Goal: Information Seeking & Learning: Learn about a topic

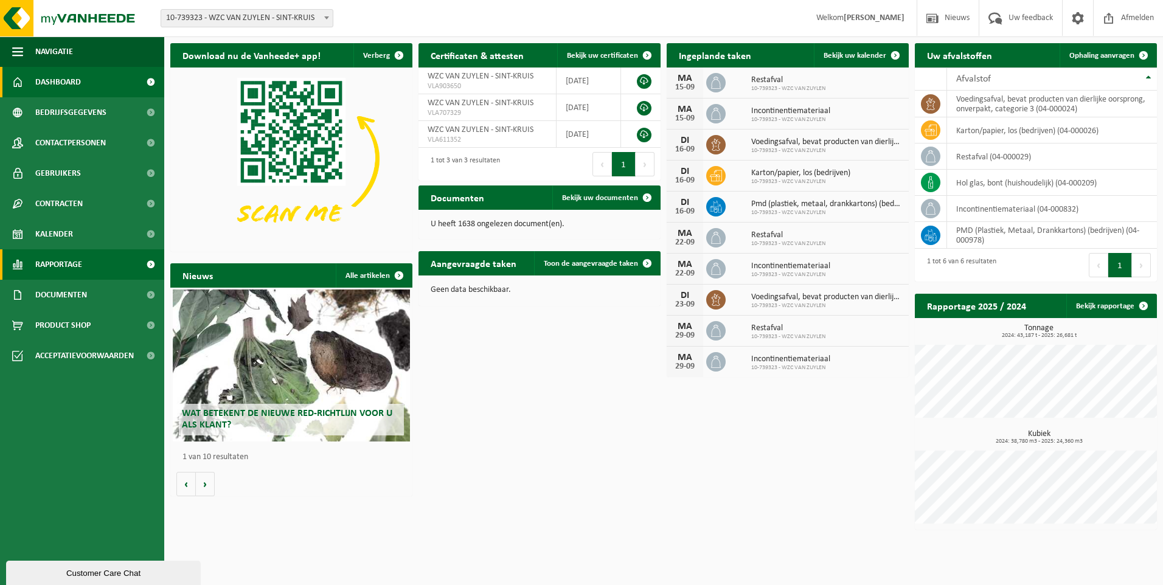
click at [49, 259] on span "Rapportage" at bounding box center [58, 264] width 47 height 30
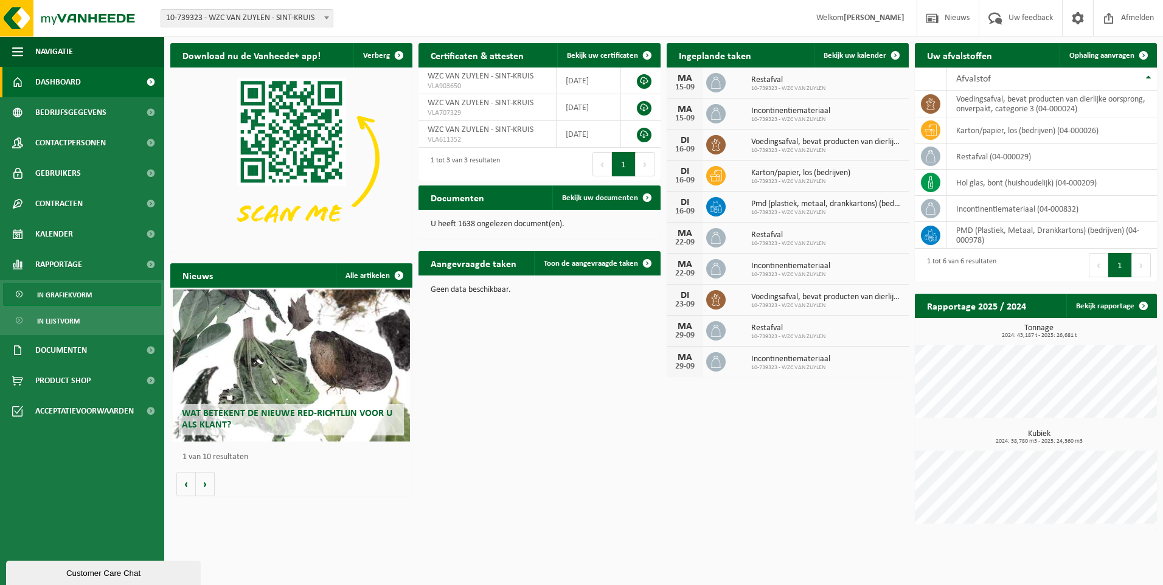
click at [72, 289] on span "In grafiekvorm" at bounding box center [64, 294] width 55 height 23
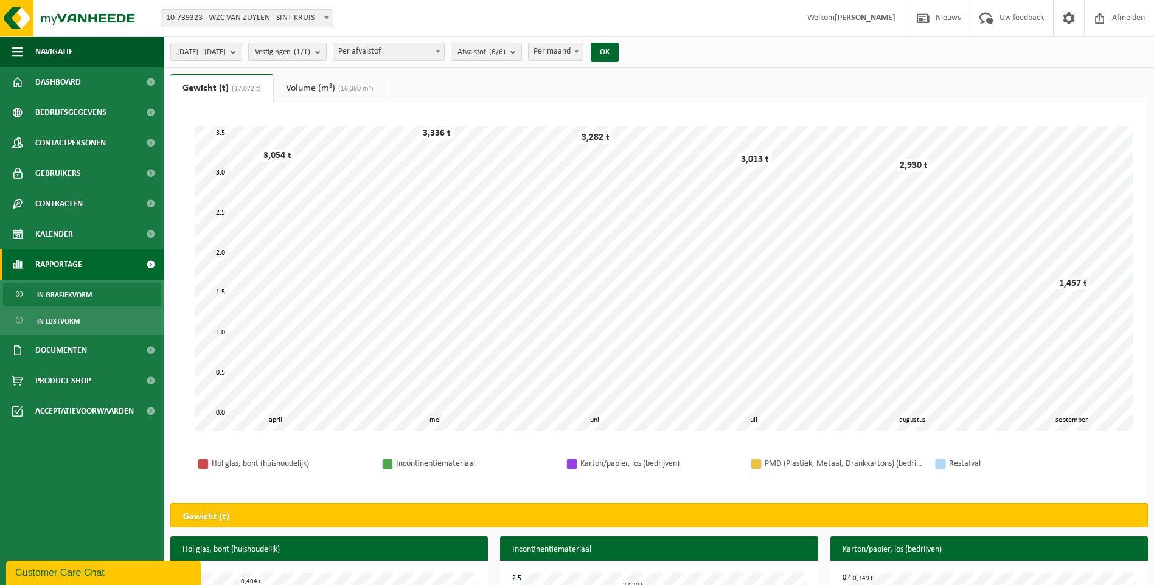
click at [440, 50] on b at bounding box center [438, 51] width 5 height 3
click at [521, 53] on b "submit" at bounding box center [515, 51] width 11 height 17
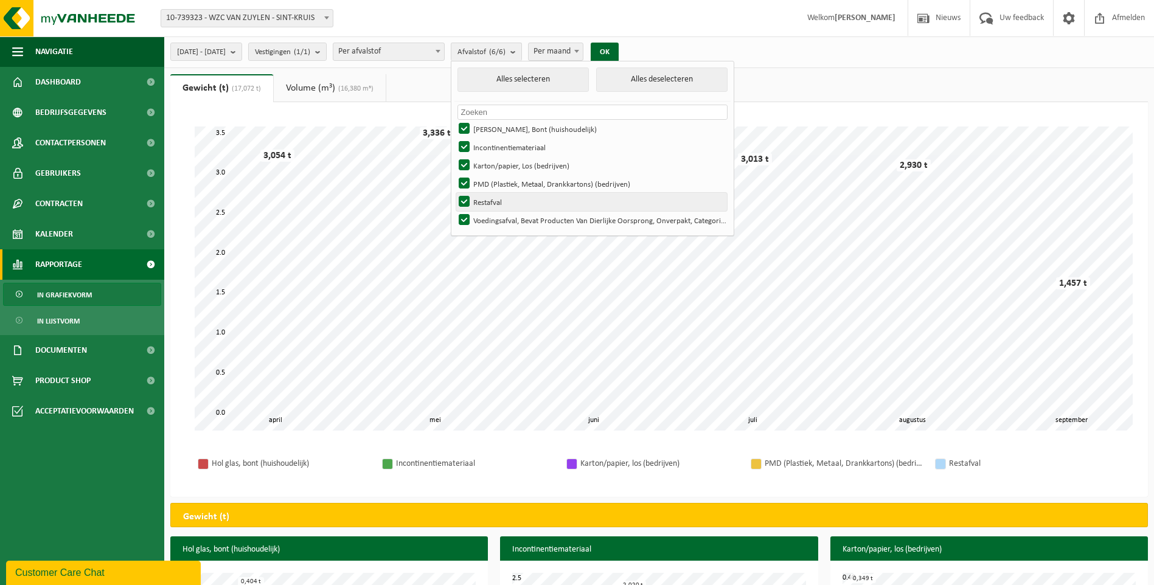
click at [498, 199] on label "Restafval" at bounding box center [591, 202] width 271 height 18
click at [454, 193] on input "Restafval" at bounding box center [454, 192] width 1 height 1
checkbox input "false"
click at [496, 182] on label "PMD (Plastiek, Metaal, Drankkartons) (bedrijven)" at bounding box center [591, 184] width 271 height 18
click at [454, 175] on input "PMD (Plastiek, Metaal, Drankkartons) (bedrijven)" at bounding box center [454, 174] width 1 height 1
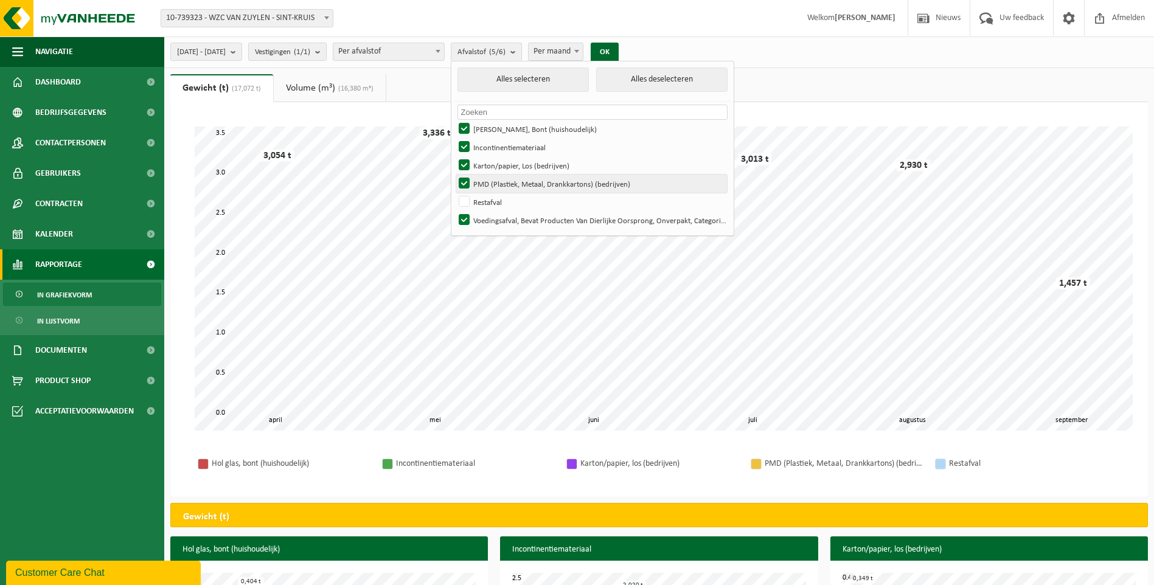
checkbox input "false"
click at [498, 158] on label "Karton/papier, Los (bedrijven)" at bounding box center [591, 165] width 271 height 18
click at [454, 156] on input "Karton/papier, Los (bedrijven)" at bounding box center [454, 156] width 1 height 1
checkbox input "false"
click at [498, 144] on label "Incontinentiemateriaal" at bounding box center [591, 147] width 271 height 18
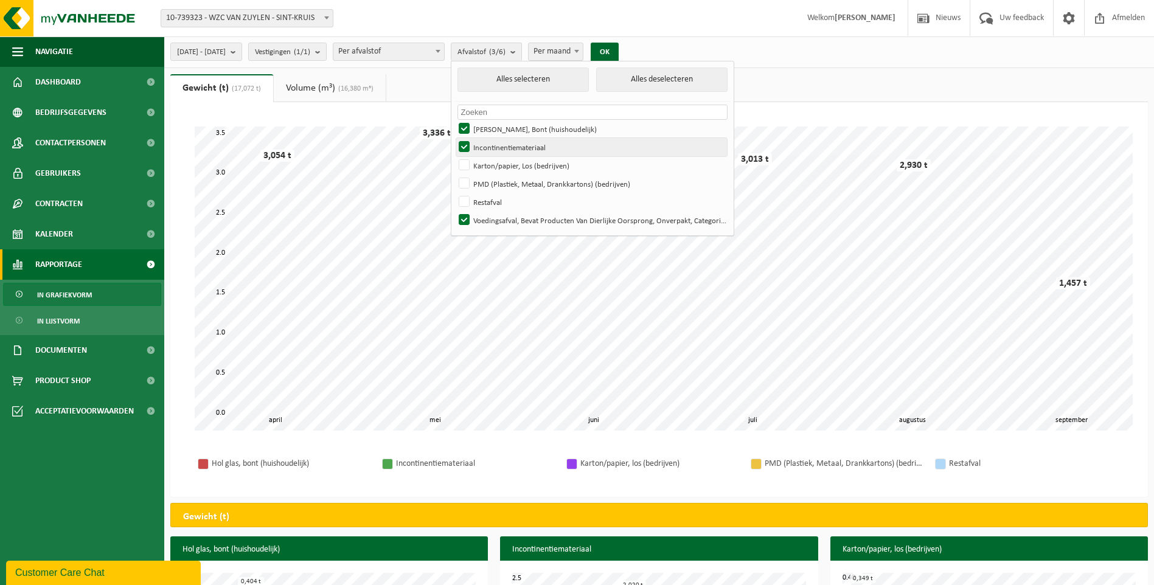
click at [454, 138] on input "Incontinentiemateriaal" at bounding box center [454, 137] width 1 height 1
checkbox input "false"
click at [496, 125] on label "[PERSON_NAME], Bont (huishoudelijk)" at bounding box center [591, 129] width 271 height 18
click at [454, 120] on input "[PERSON_NAME], Bont (huishoudelijk)" at bounding box center [454, 119] width 1 height 1
checkbox input "false"
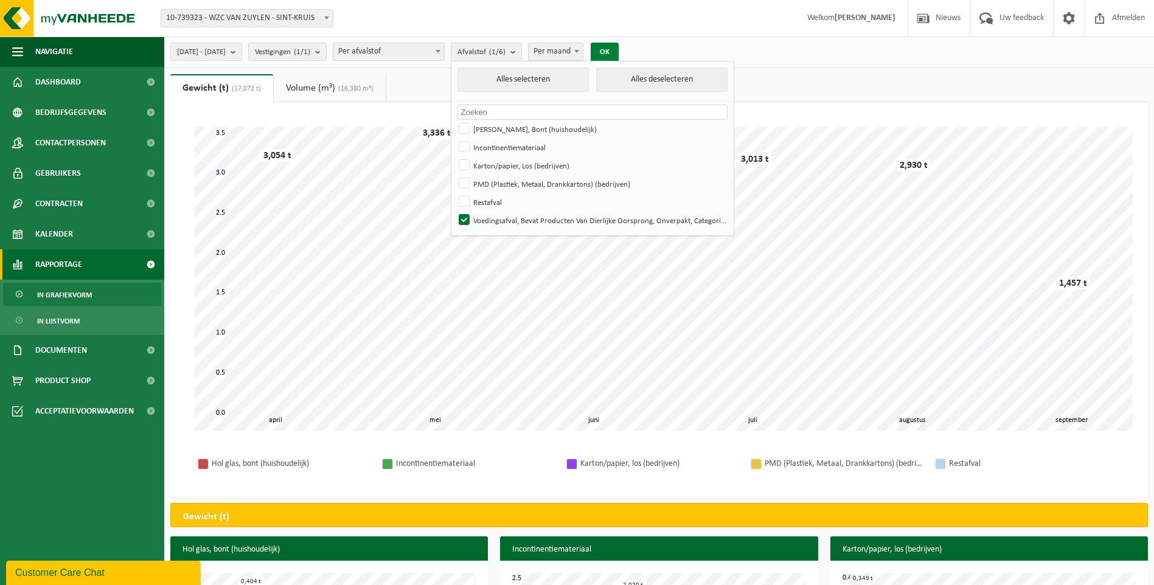
click at [619, 47] on button "OK" at bounding box center [605, 52] width 28 height 19
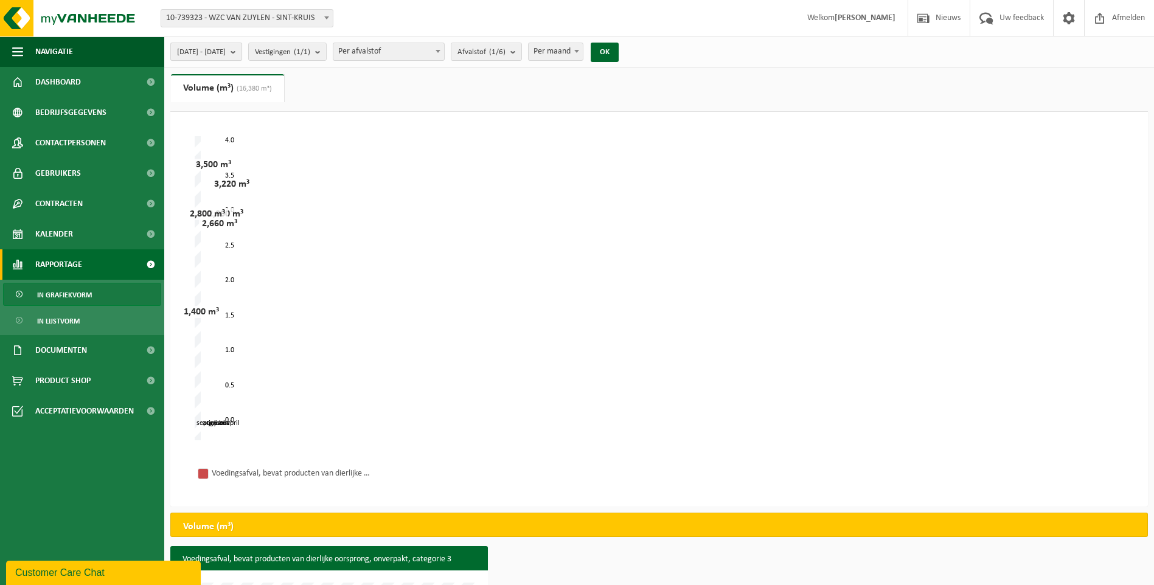
click at [226, 50] on span "[DATE] - [DATE]" at bounding box center [201, 52] width 49 height 18
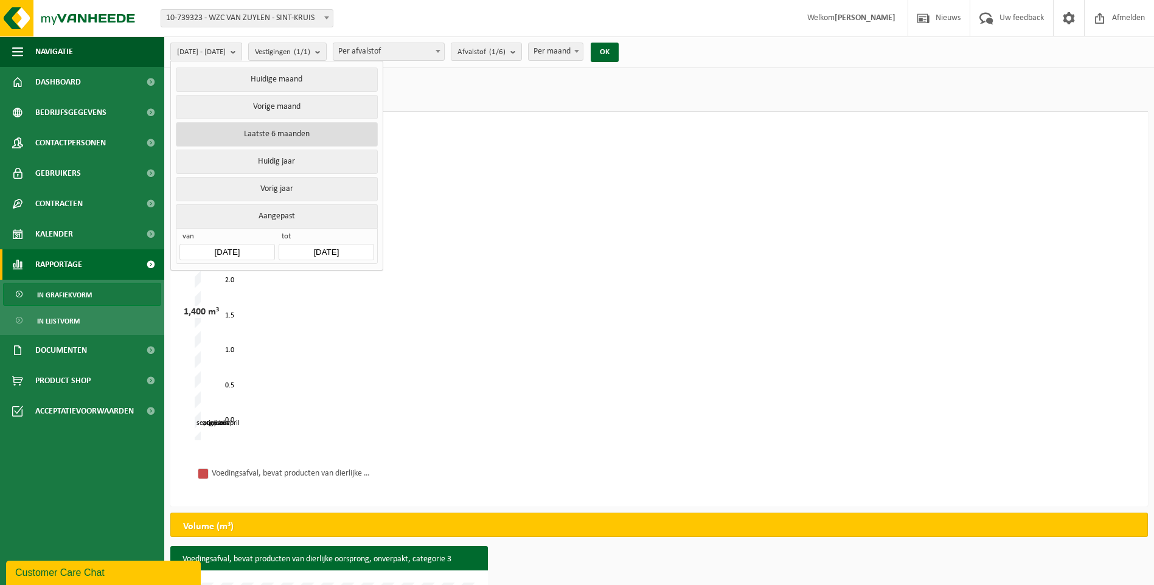
click at [270, 125] on button "Laatste 6 maanden" at bounding box center [276, 134] width 201 height 24
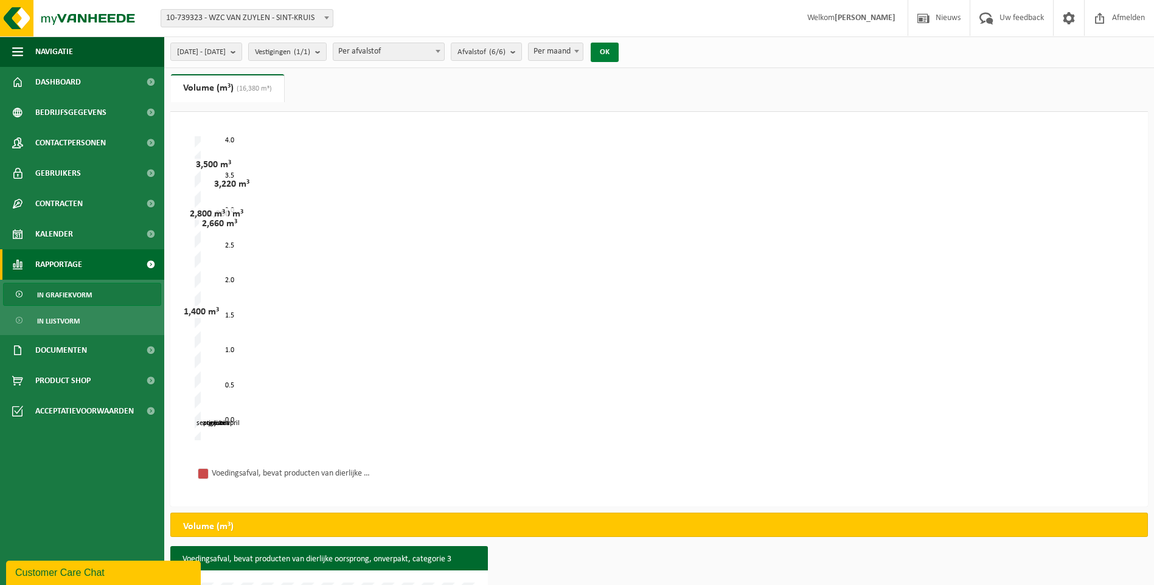
click at [619, 51] on button "OK" at bounding box center [605, 52] width 28 height 19
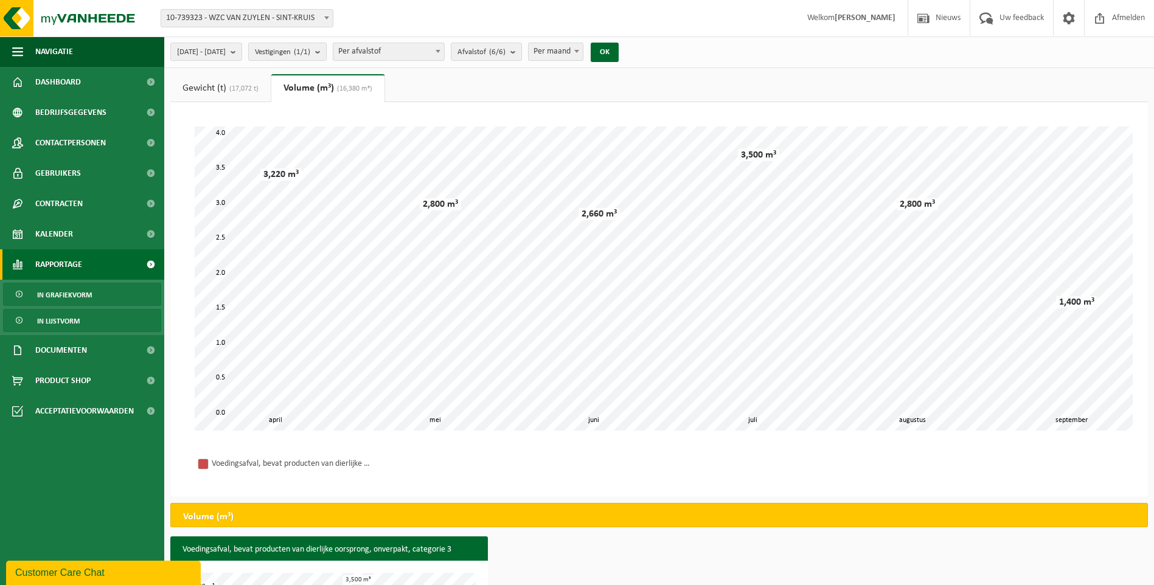
click at [50, 324] on span "In lijstvorm" at bounding box center [58, 321] width 43 height 23
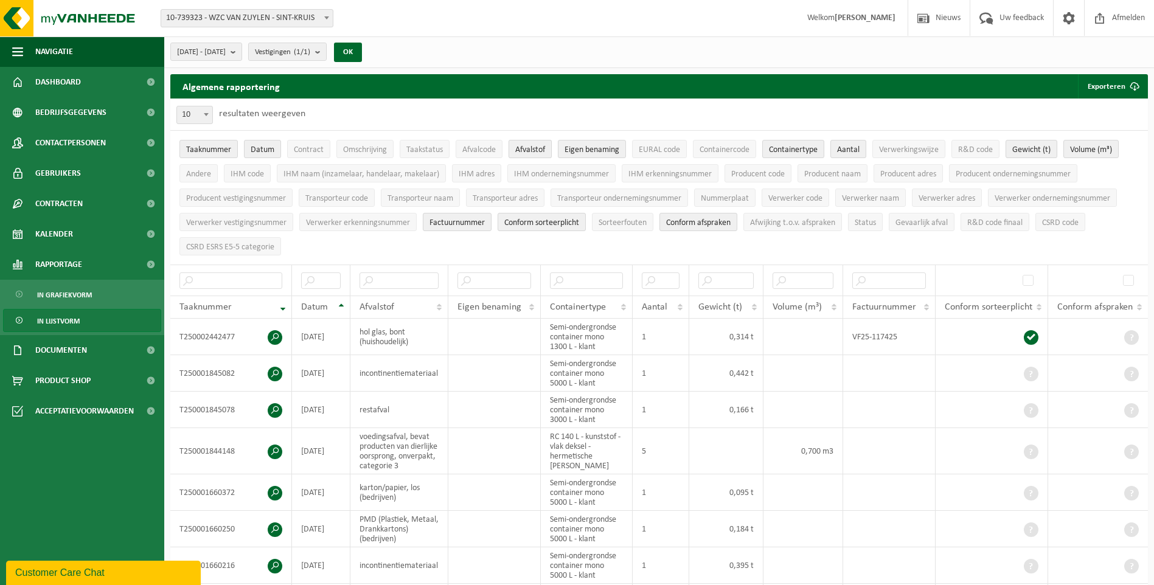
click at [529, 148] on span "Afvalstof" at bounding box center [530, 149] width 30 height 9
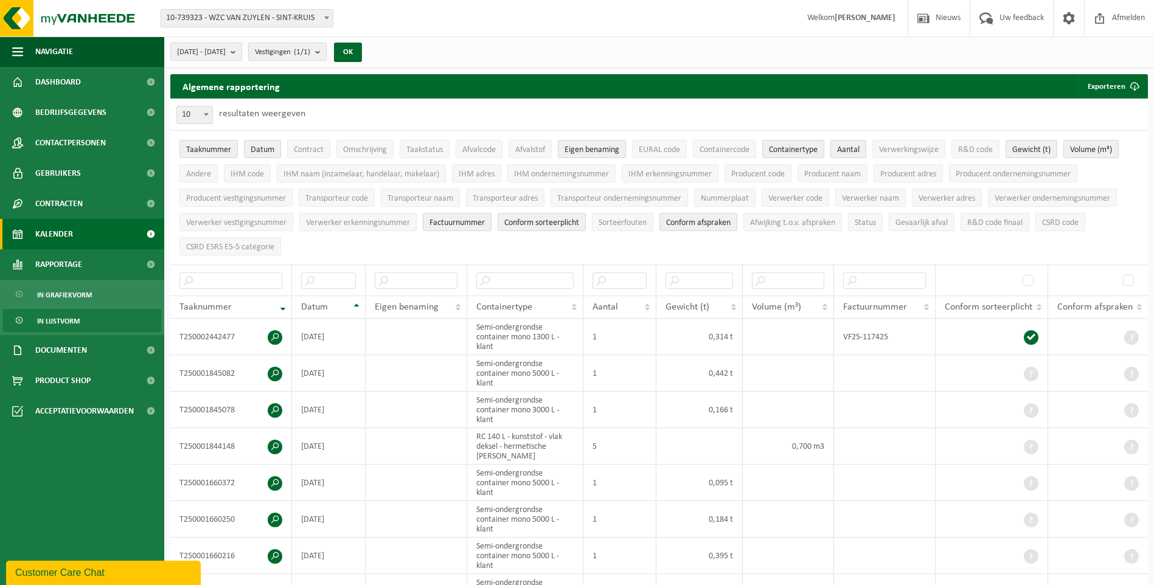
click at [44, 225] on span "Kalender" at bounding box center [54, 234] width 38 height 30
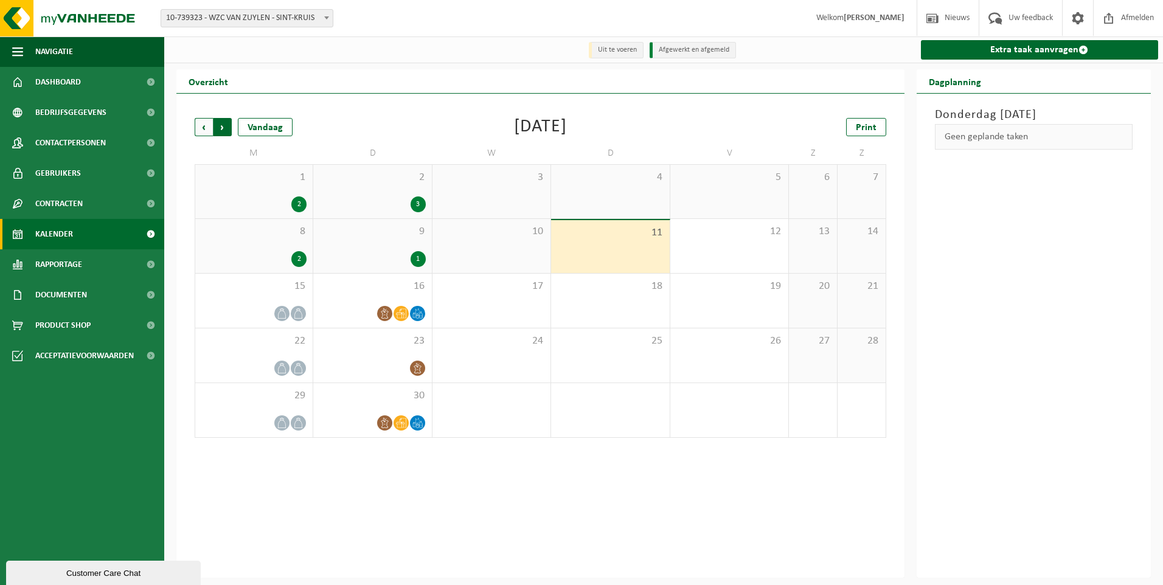
click at [203, 128] on span "Vorige" at bounding box center [204, 127] width 18 height 18
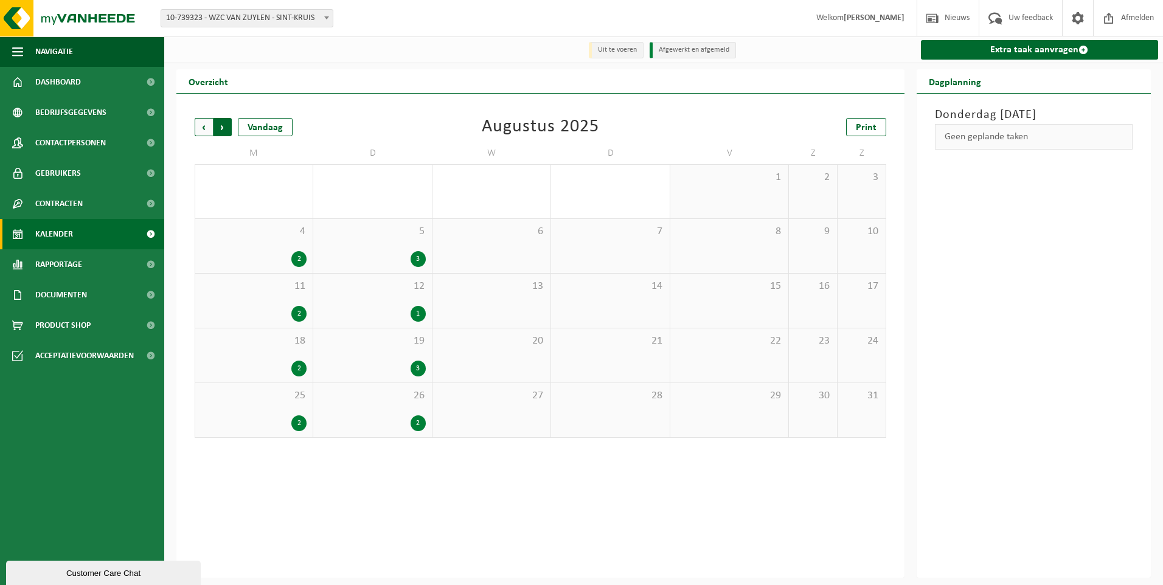
click at [203, 127] on span "Vorige" at bounding box center [204, 127] width 18 height 18
click at [203, 125] on span "Vorige" at bounding box center [204, 127] width 18 height 18
click at [422, 311] on div "4" at bounding box center [418, 314] width 15 height 16
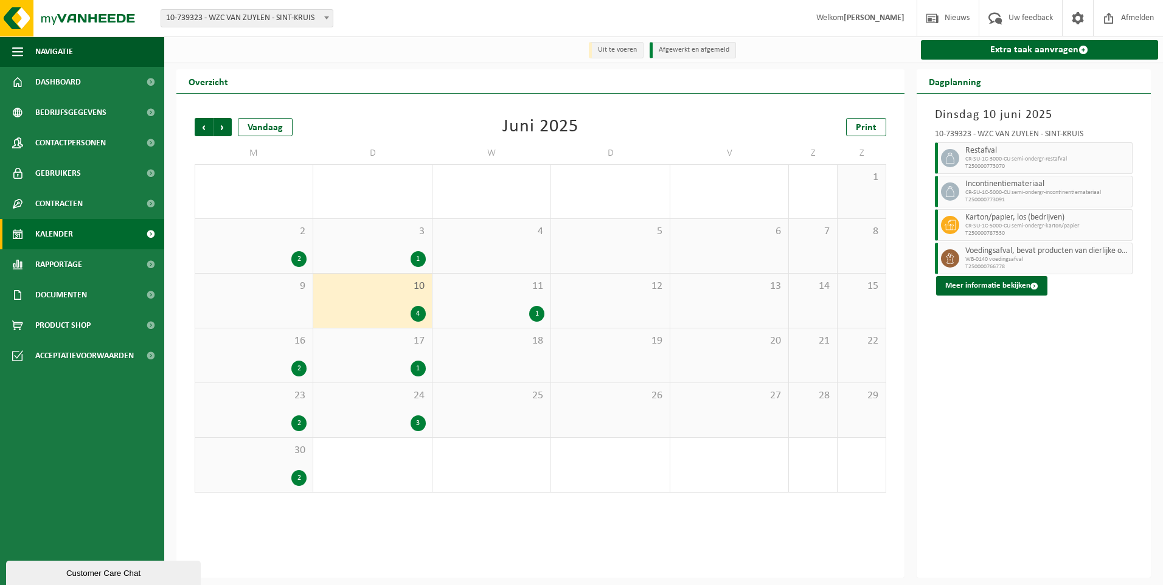
click at [419, 366] on div "1" at bounding box center [418, 369] width 15 height 16
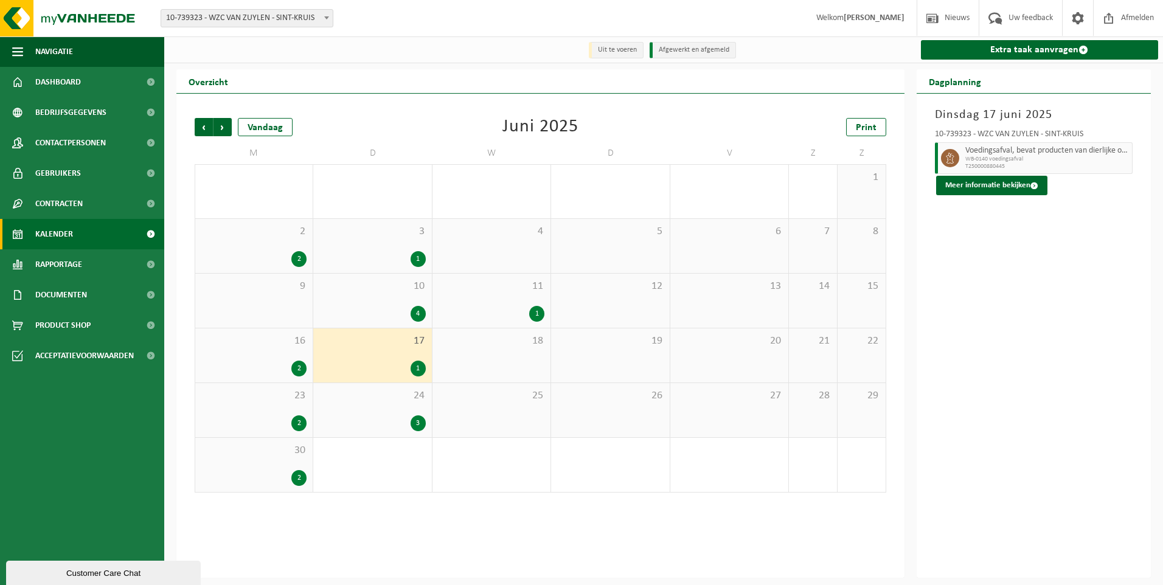
click at [530, 310] on div "1" at bounding box center [536, 314] width 15 height 16
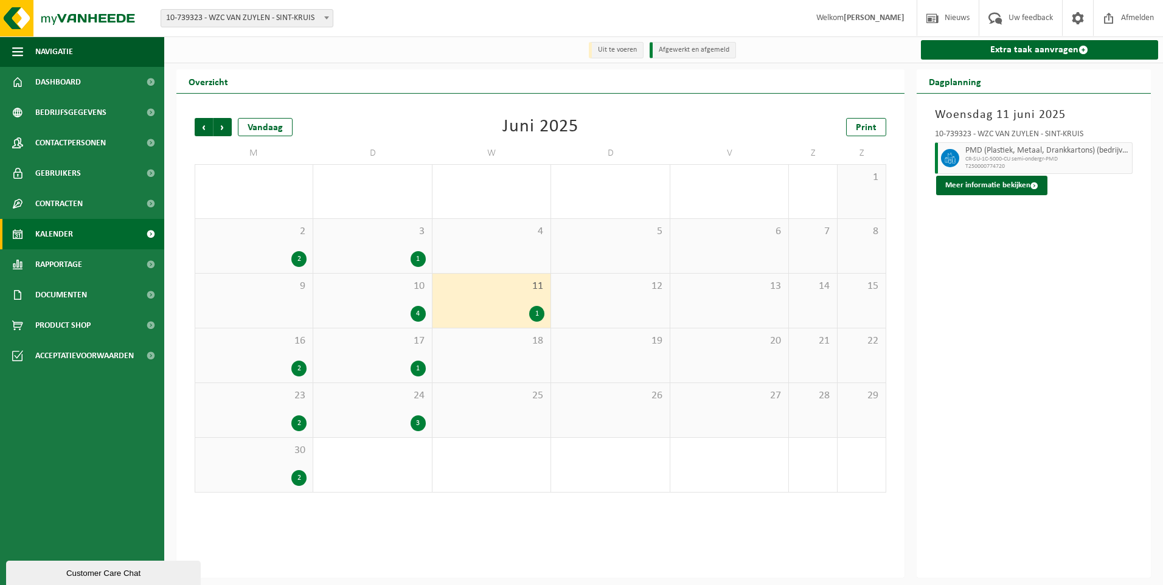
click at [300, 368] on div "2" at bounding box center [298, 369] width 15 height 16
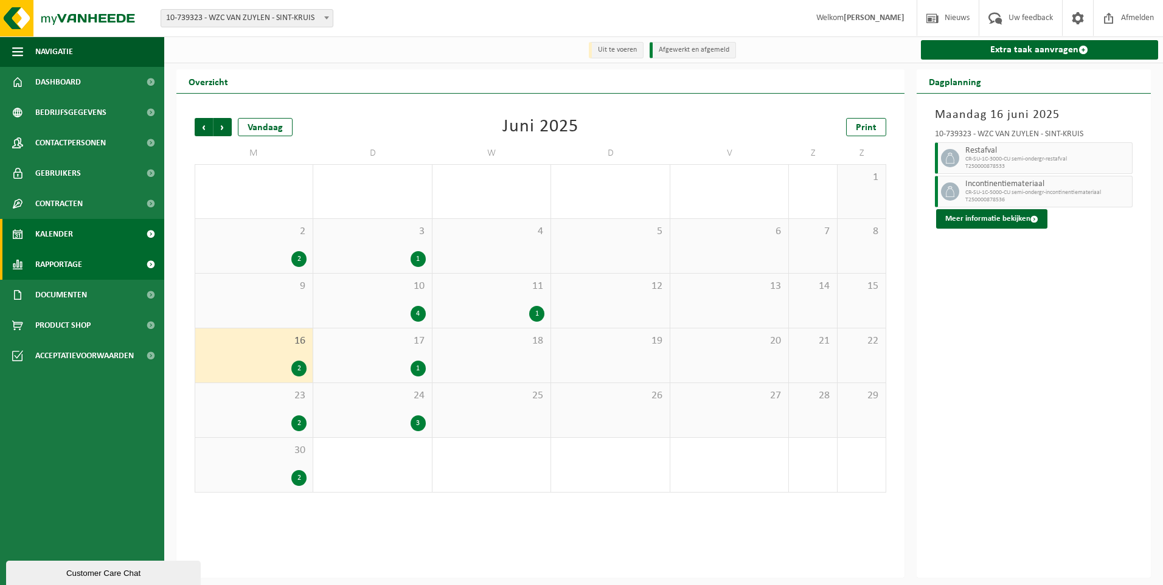
click at [92, 259] on link "Rapportage" at bounding box center [82, 264] width 164 height 30
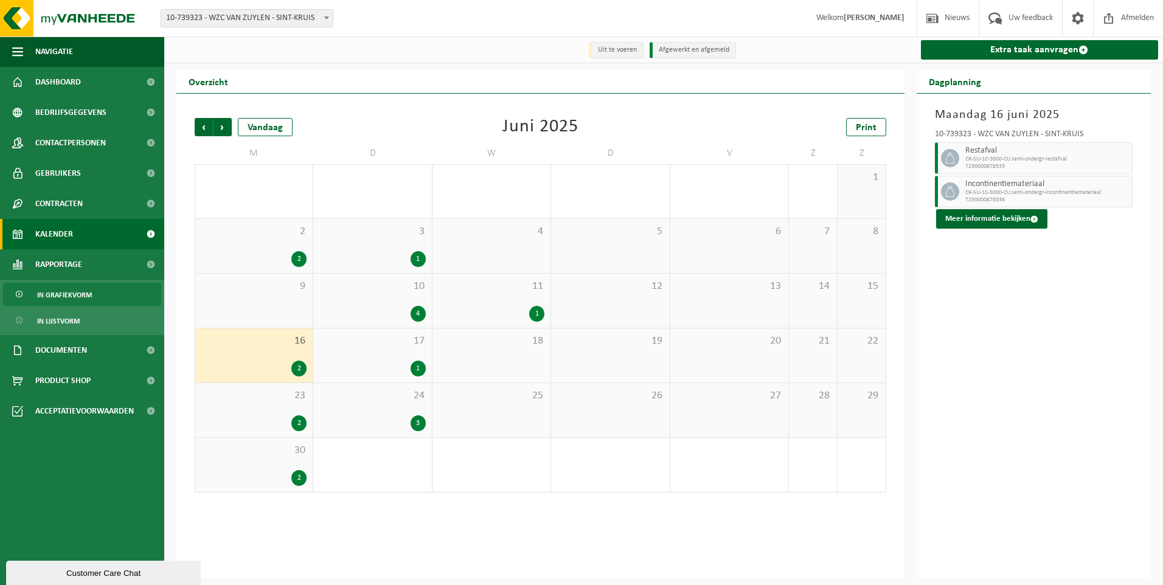
click at [85, 293] on span "In grafiekvorm" at bounding box center [64, 294] width 55 height 23
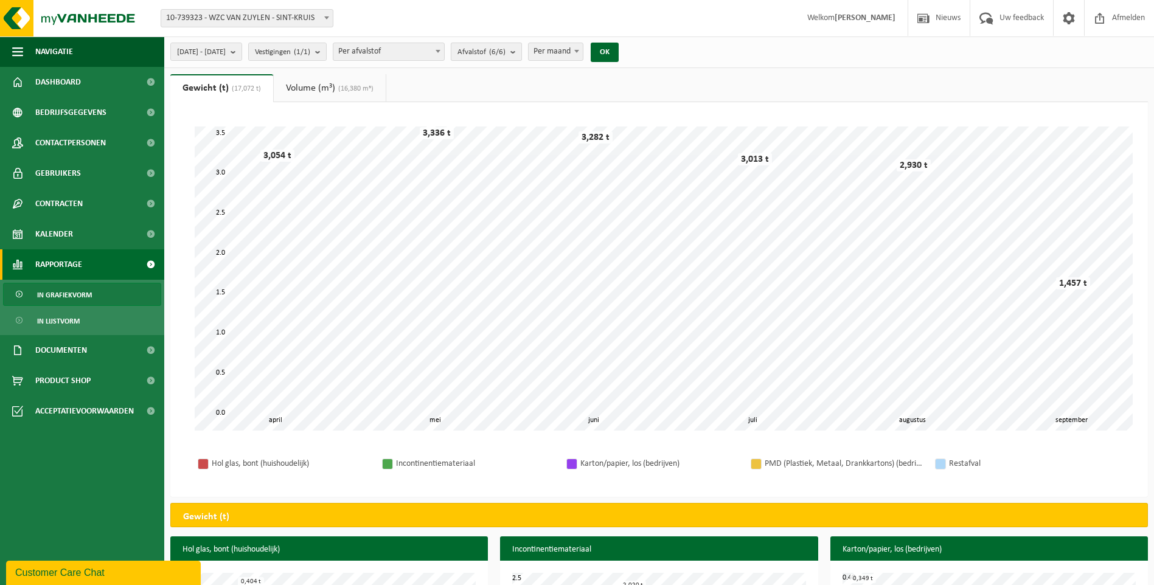
click at [521, 58] on b "submit" at bounding box center [515, 51] width 11 height 17
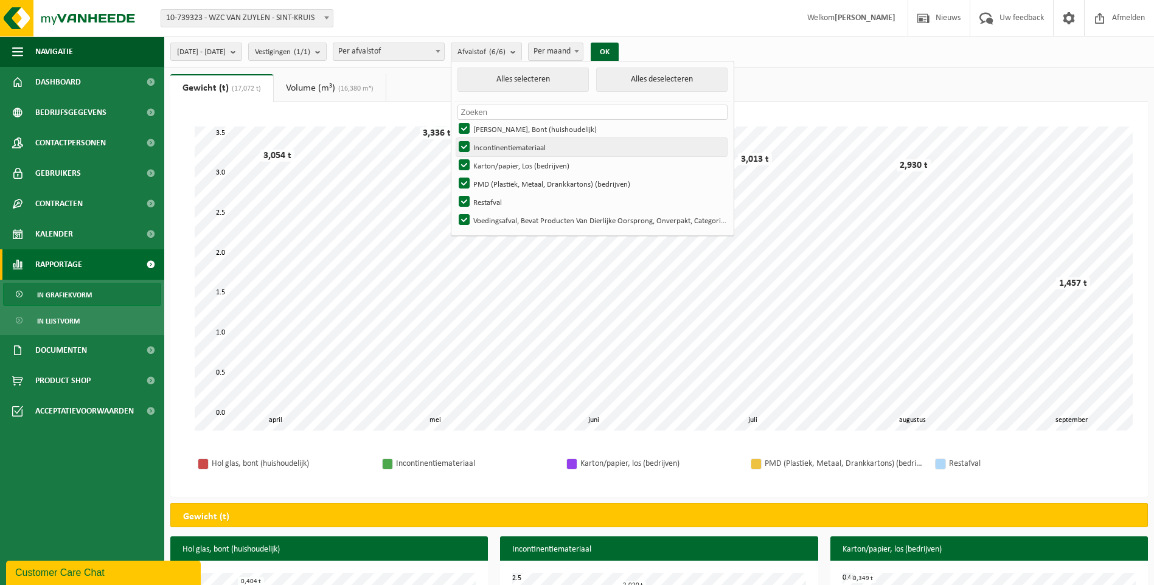
click at [498, 147] on label "Incontinentiemateriaal" at bounding box center [591, 147] width 271 height 18
click at [454, 138] on input "Incontinentiemateriaal" at bounding box center [454, 137] width 1 height 1
checkbox input "false"
click at [496, 166] on label "Karton/papier, Los (bedrijven)" at bounding box center [591, 165] width 271 height 18
click at [454, 156] on input "Karton/papier, Los (bedrijven)" at bounding box center [454, 156] width 1 height 1
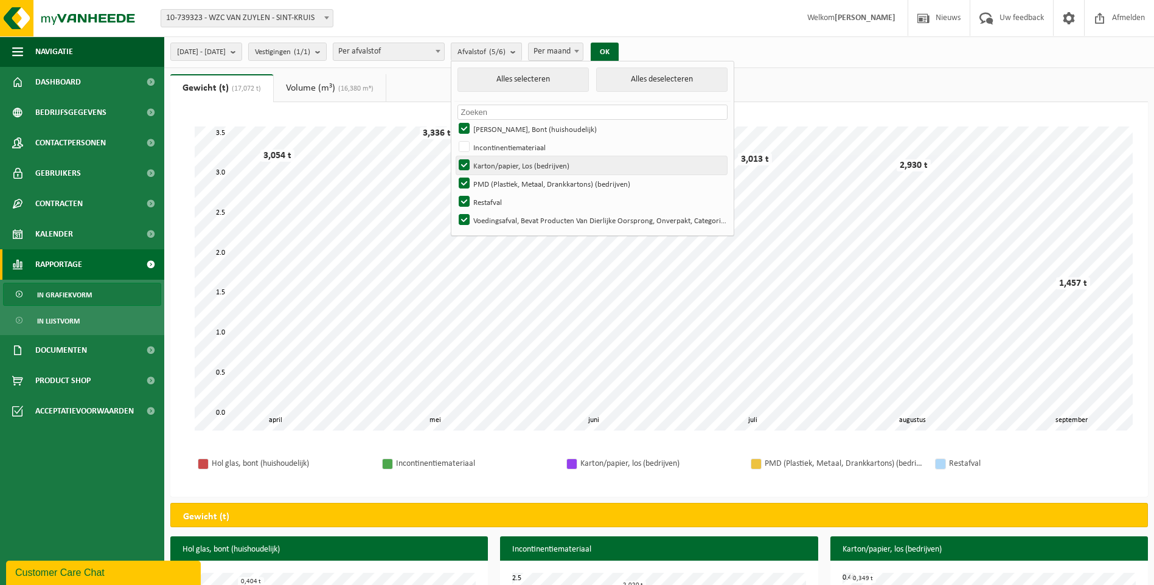
checkbox input "false"
click at [498, 181] on label "PMD (Plastiek, Metaal, Drankkartons) (bedrijven)" at bounding box center [591, 184] width 271 height 18
click at [454, 175] on input "PMD (Plastiek, Metaal, Drankkartons) (bedrijven)" at bounding box center [454, 174] width 1 height 1
checkbox input "false"
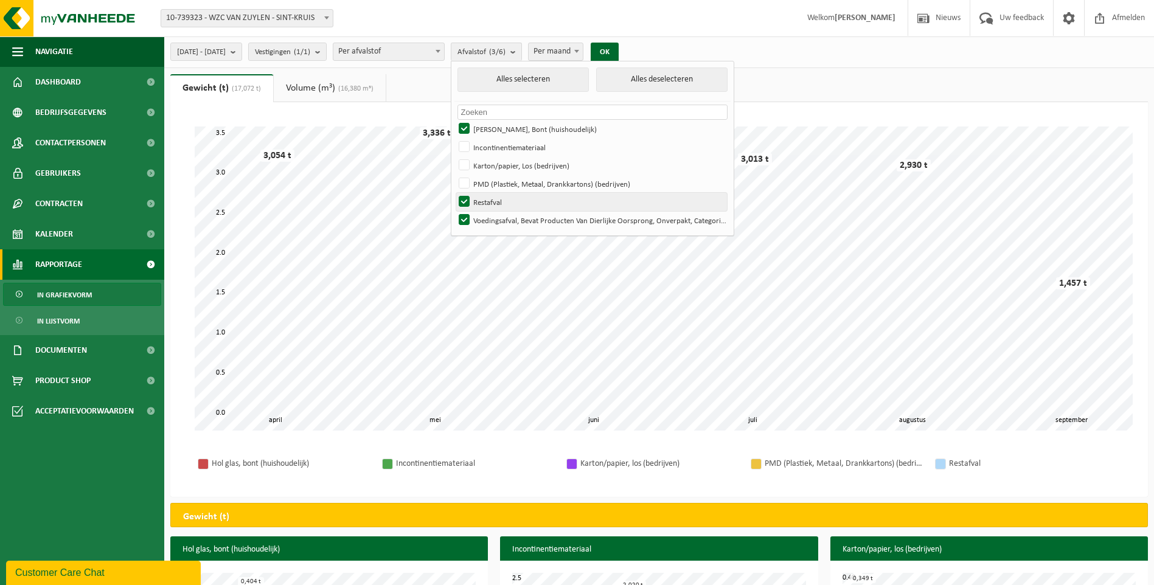
click at [498, 204] on label "Restafval" at bounding box center [591, 202] width 271 height 18
click at [454, 193] on input "Restafval" at bounding box center [454, 192] width 1 height 1
checkbox input "false"
click at [498, 219] on label "Voedingsafval, Bevat Producten Van Dierlijke Oorsprong, Onverpakt, Categorie 3" at bounding box center [591, 220] width 271 height 18
click at [454, 211] on input "Voedingsafval, Bevat Producten Van Dierlijke Oorsprong, Onverpakt, Categorie 3" at bounding box center [454, 210] width 1 height 1
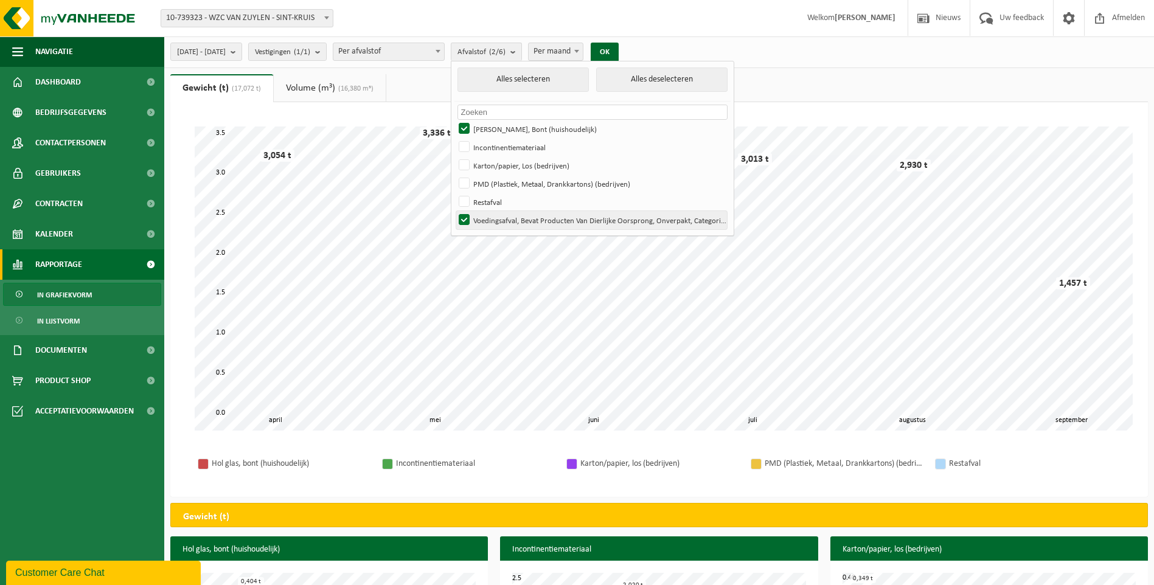
checkbox input "false"
click at [619, 57] on button "OK" at bounding box center [605, 52] width 28 height 19
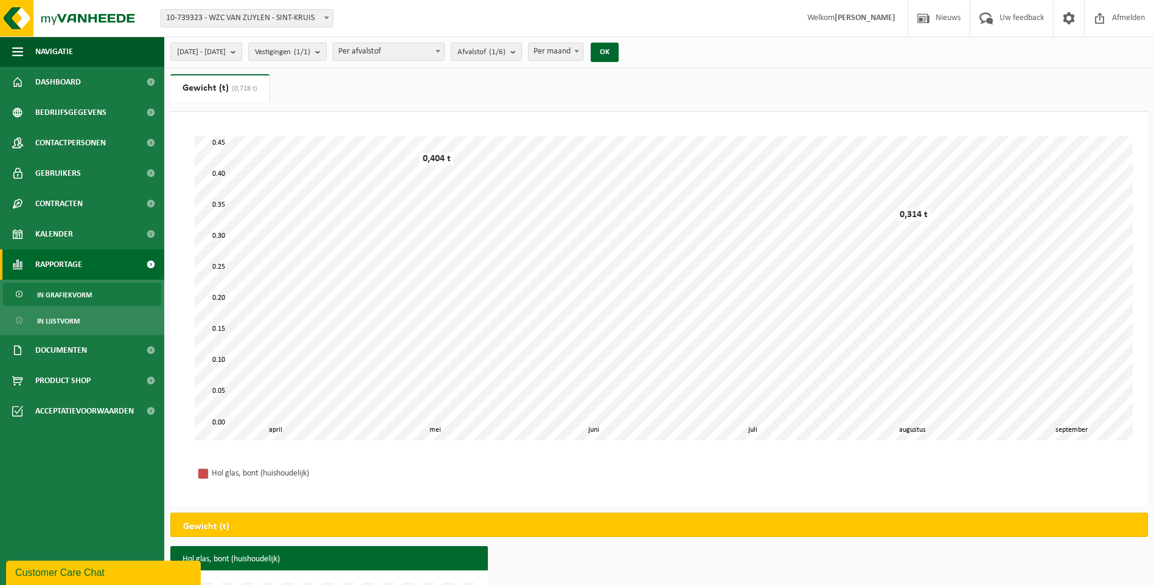
click at [241, 54] on b "submit" at bounding box center [236, 51] width 11 height 17
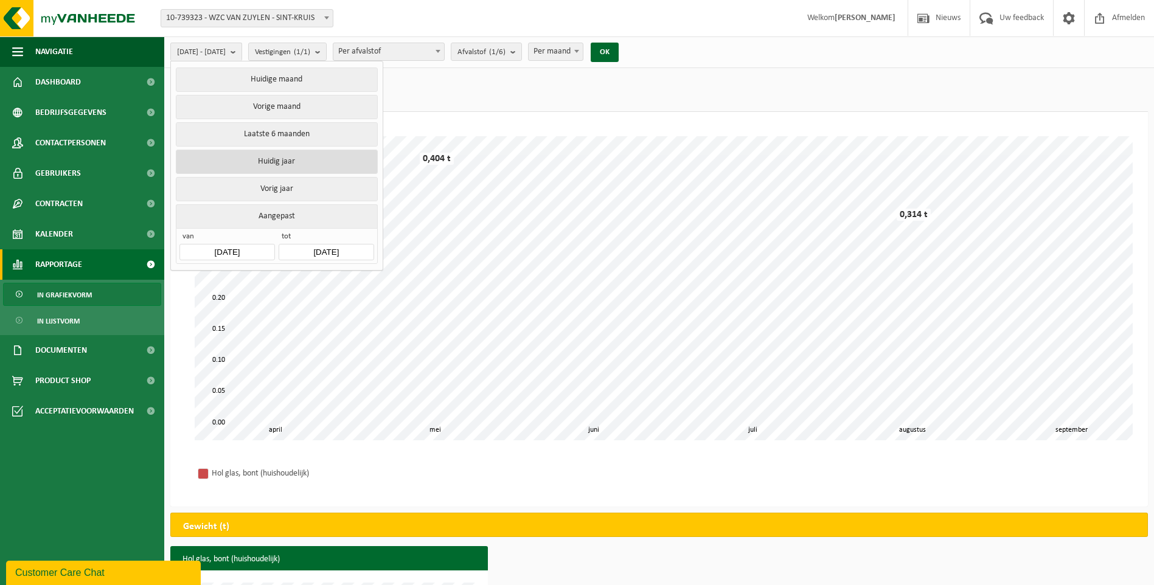
click at [312, 150] on button "Huidig jaar" at bounding box center [276, 162] width 201 height 24
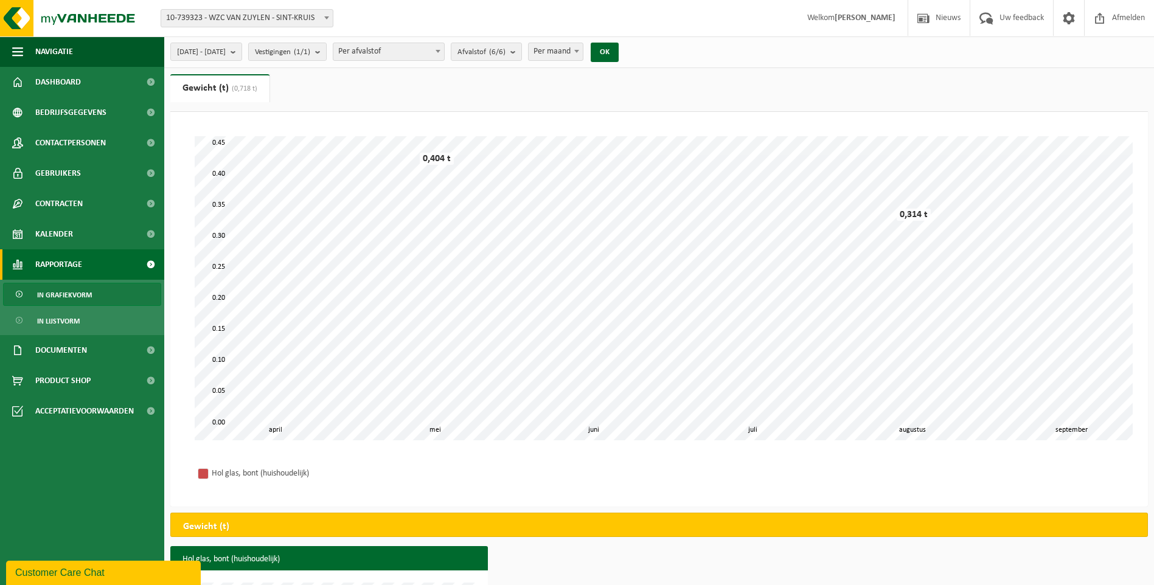
click at [444, 48] on span at bounding box center [438, 51] width 12 height 16
click at [521, 52] on b "submit" at bounding box center [515, 51] width 11 height 17
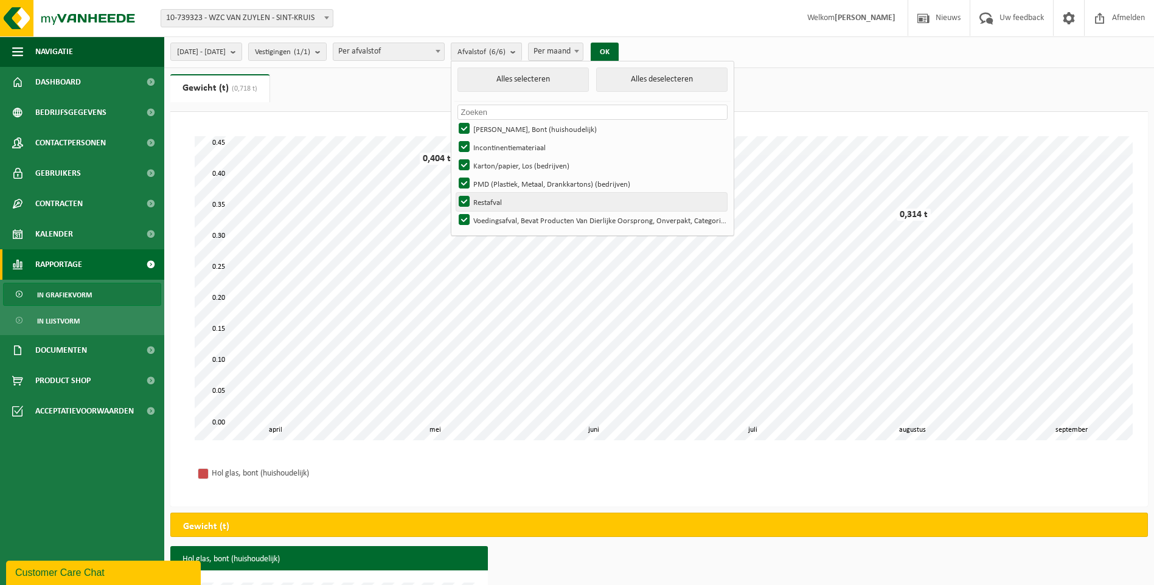
drag, startPoint x: 497, startPoint y: 203, endPoint x: 496, endPoint y: 169, distance: 33.5
click at [497, 202] on label "Restafval" at bounding box center [591, 202] width 271 height 18
click at [454, 193] on input "Restafval" at bounding box center [454, 192] width 1 height 1
checkbox input "false"
click at [497, 179] on label "PMD (Plastiek, Metaal, Drankkartons) (bedrijven)" at bounding box center [591, 184] width 271 height 18
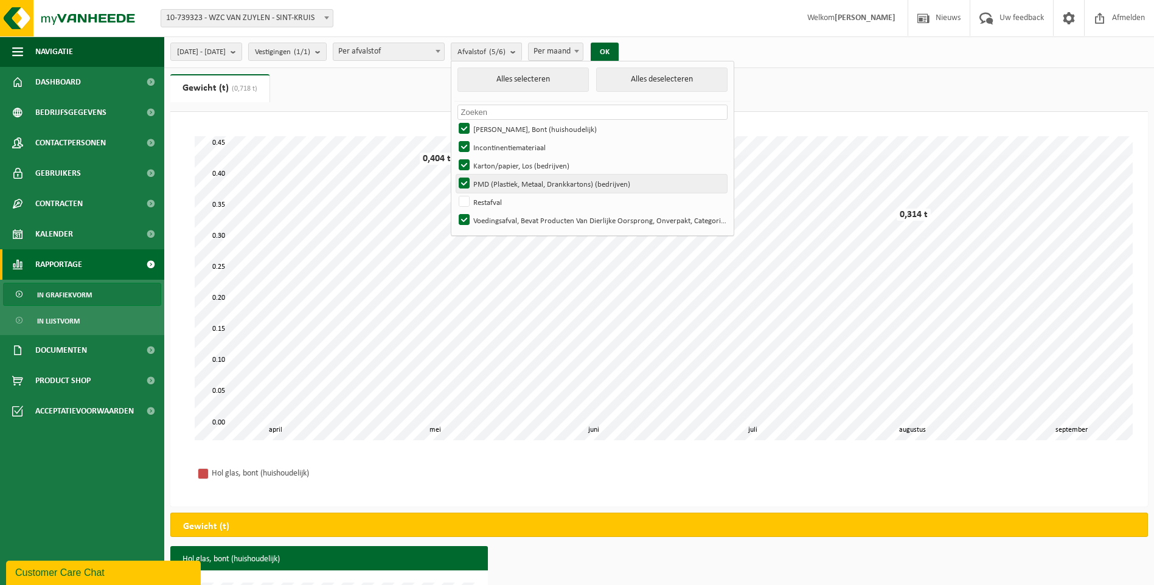
click at [454, 175] on input "PMD (Plastiek, Metaal, Drankkartons) (bedrijven)" at bounding box center [454, 174] width 1 height 1
checkbox input "false"
click at [497, 161] on label "Karton/papier, Los (bedrijven)" at bounding box center [591, 165] width 271 height 18
click at [454, 156] on input "Karton/papier, Los (bedrijven)" at bounding box center [454, 156] width 1 height 1
checkbox input "false"
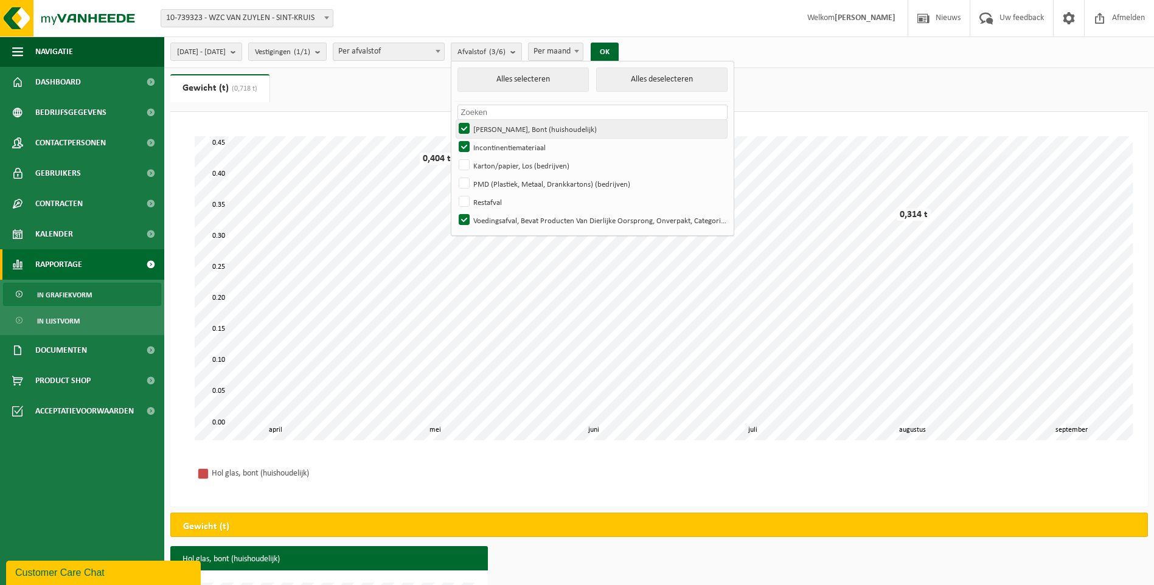
drag, startPoint x: 497, startPoint y: 145, endPoint x: 496, endPoint y: 134, distance: 10.4
click at [496, 145] on label "Incontinentiemateriaal" at bounding box center [591, 147] width 271 height 18
click at [454, 138] on input "Incontinentiemateriaal" at bounding box center [454, 137] width 1 height 1
checkbox input "false"
click at [496, 128] on label "[PERSON_NAME], Bont (huishoudelijk)" at bounding box center [591, 129] width 271 height 18
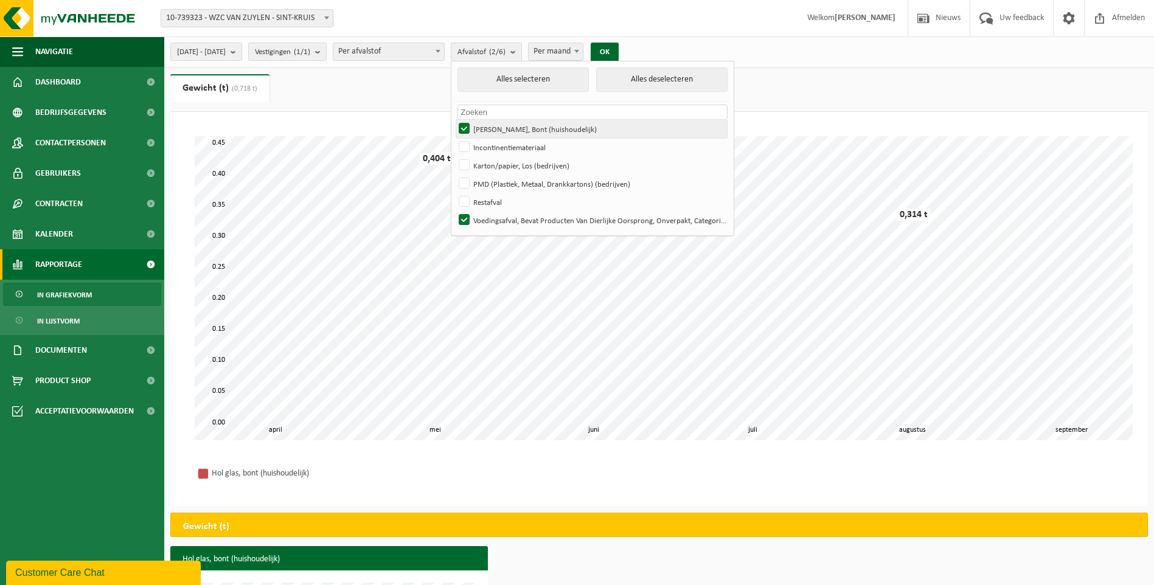
click at [454, 120] on input "[PERSON_NAME], Bont (huishoudelijk)" at bounding box center [454, 119] width 1 height 1
checkbox input "false"
click at [619, 49] on button "OK" at bounding box center [605, 52] width 28 height 19
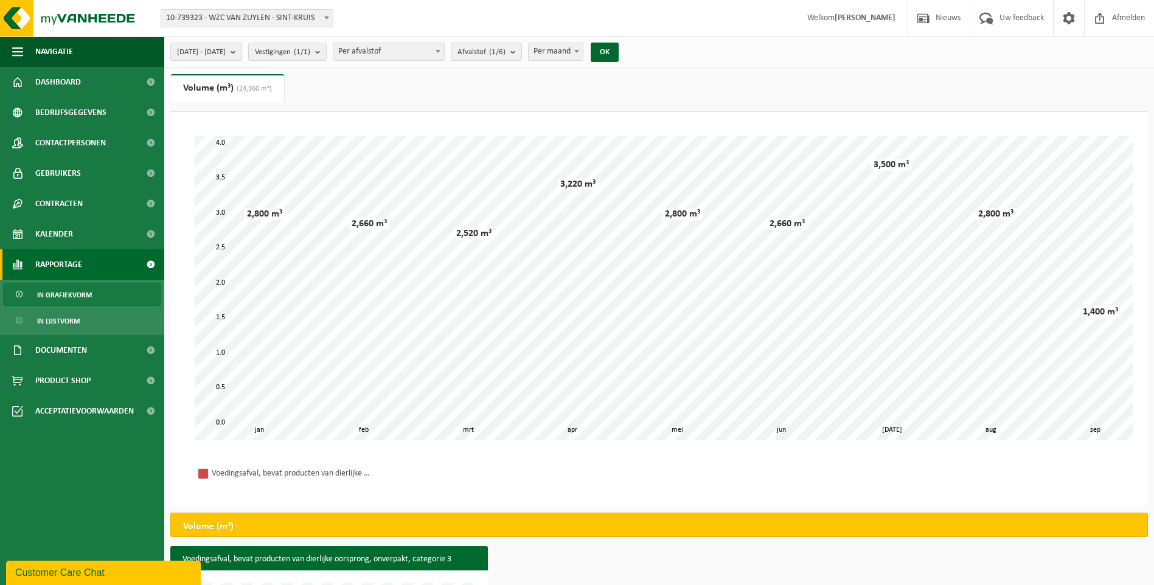
click at [579, 52] on b at bounding box center [576, 51] width 5 height 3
select select "3"
click at [619, 52] on button "OK" at bounding box center [605, 52] width 28 height 19
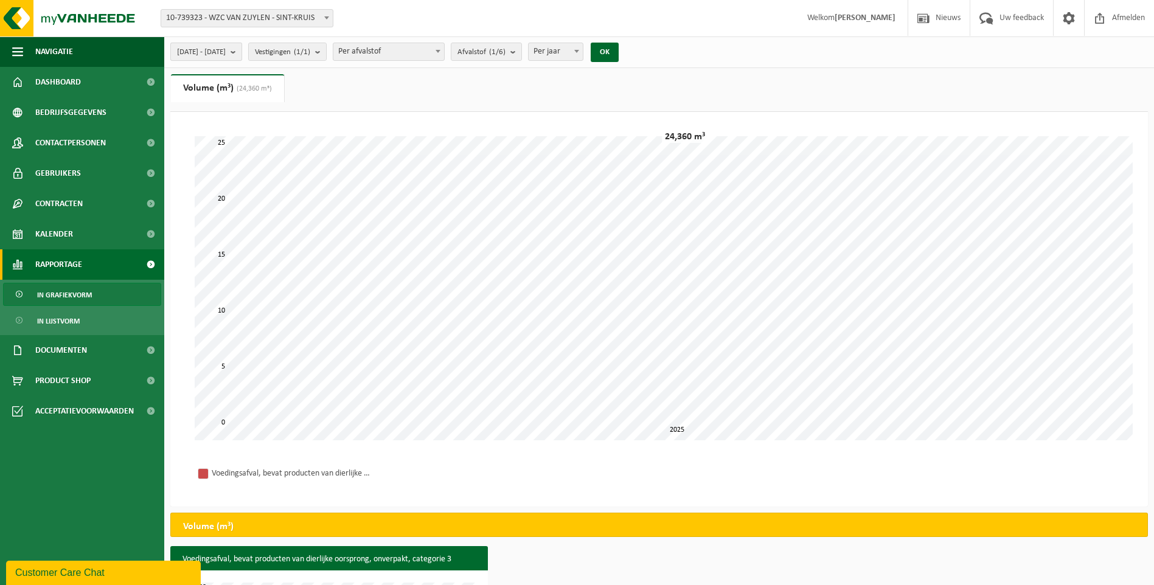
click at [241, 50] on b "submit" at bounding box center [236, 51] width 11 height 17
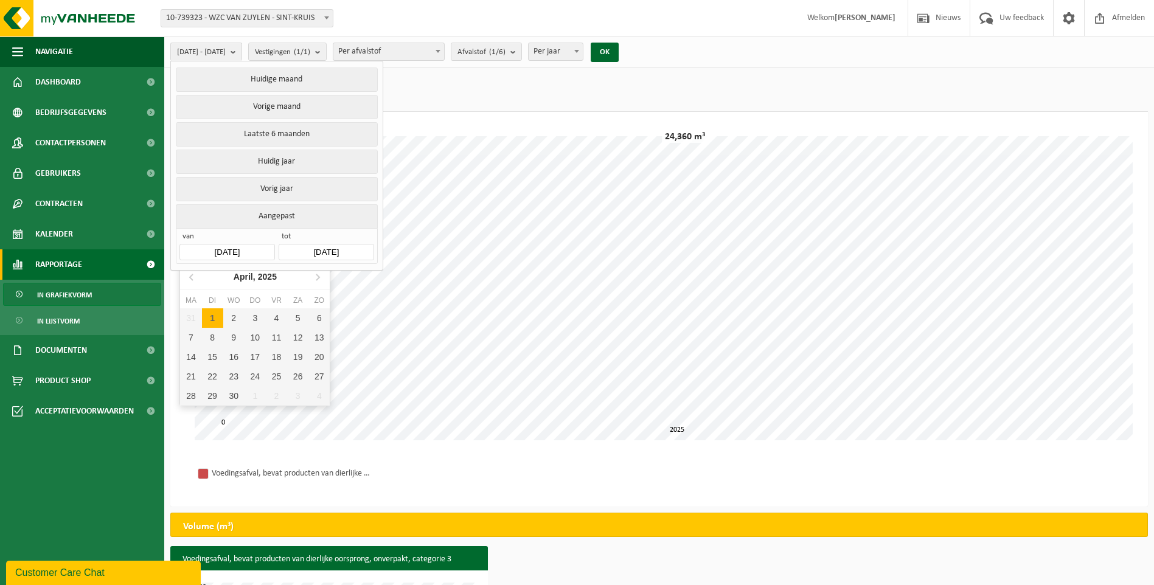
click at [243, 244] on input "[DATE]" at bounding box center [226, 252] width 95 height 16
click at [270, 278] on icon "2025" at bounding box center [267, 277] width 19 height 9
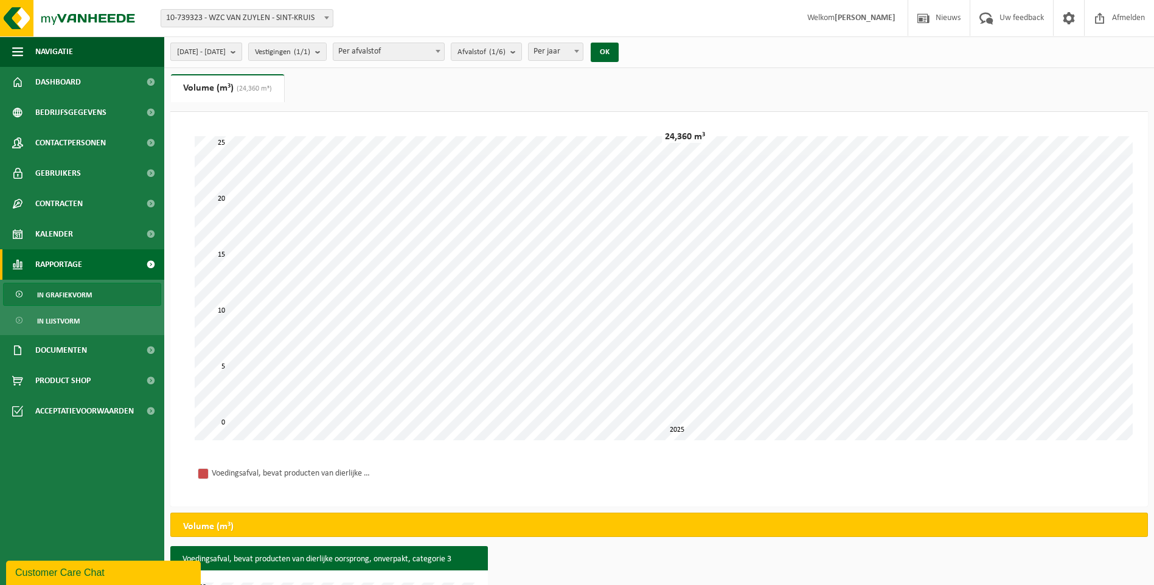
click at [241, 49] on b "submit" at bounding box center [236, 51] width 11 height 17
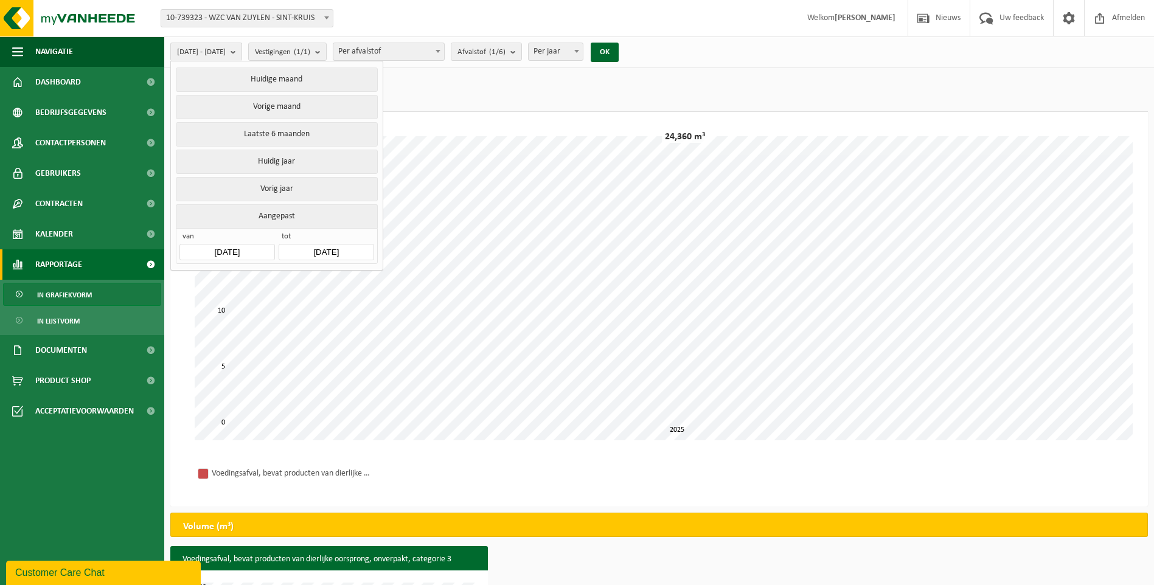
click at [209, 245] on input "[DATE]" at bounding box center [226, 252] width 95 height 16
click at [190, 274] on icon at bounding box center [191, 276] width 19 height 19
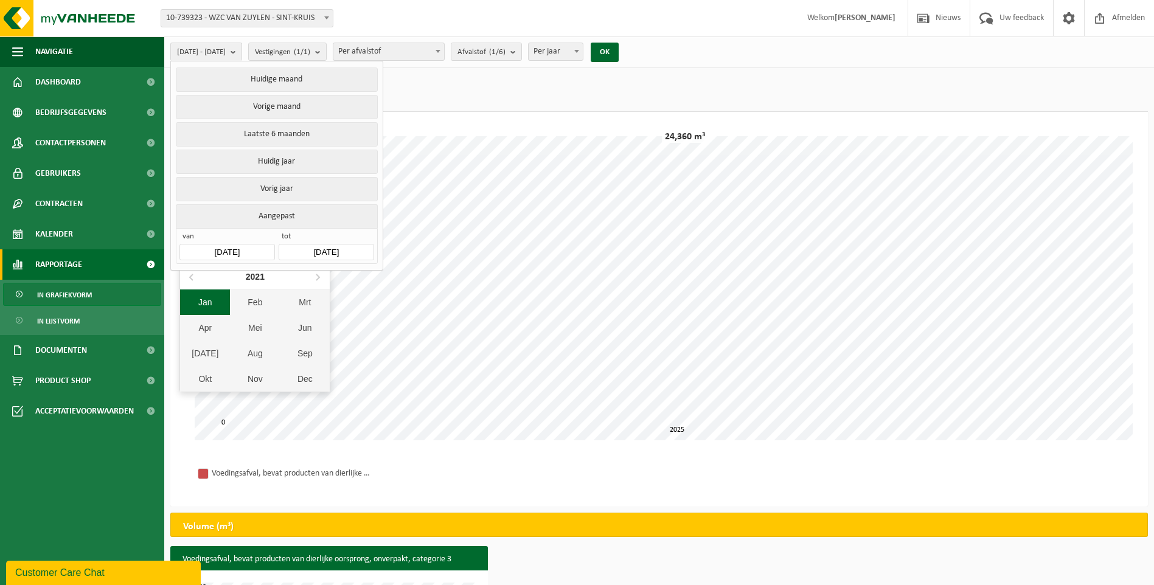
click at [208, 305] on div "Jan" at bounding box center [205, 303] width 50 height 26
click at [619, 59] on button "OK" at bounding box center [605, 52] width 28 height 19
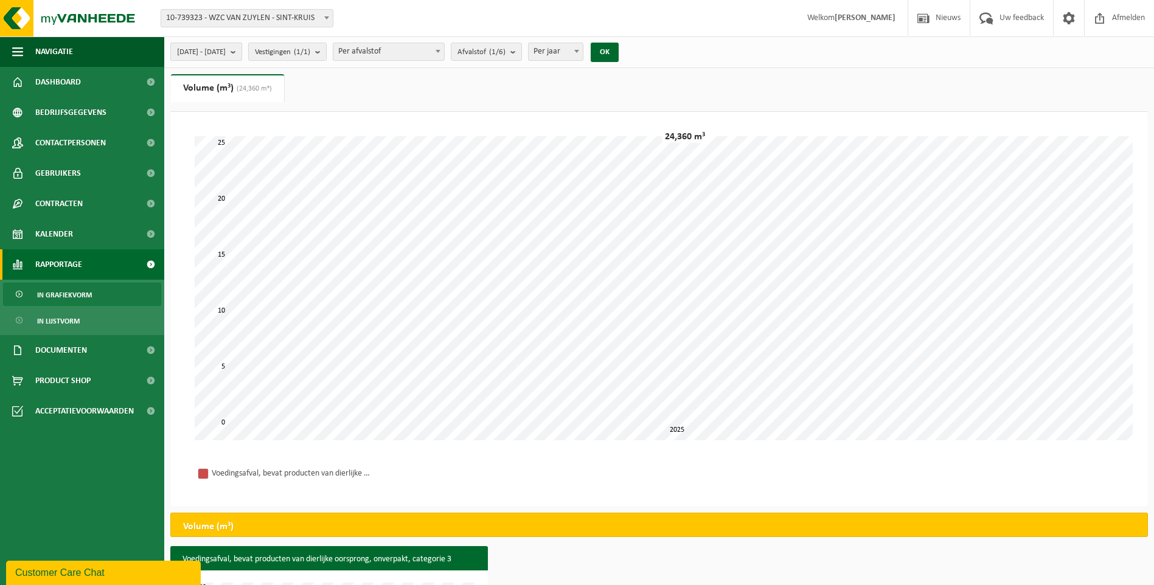
click at [189, 52] on span "[DATE] - [DATE]" at bounding box center [201, 52] width 49 height 18
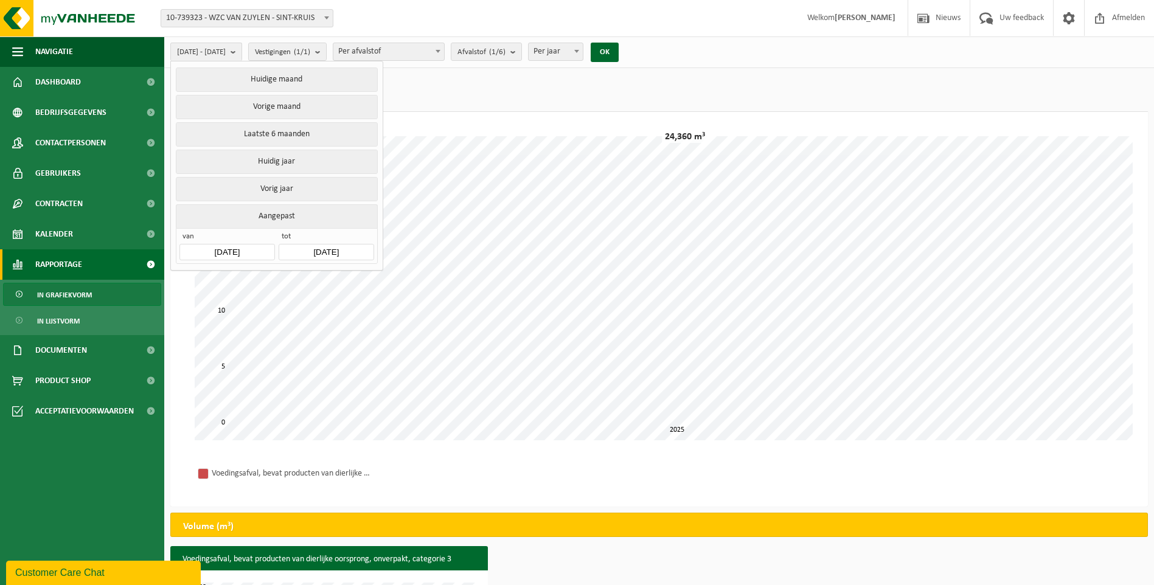
click at [226, 246] on input "[DATE]" at bounding box center [226, 252] width 95 height 16
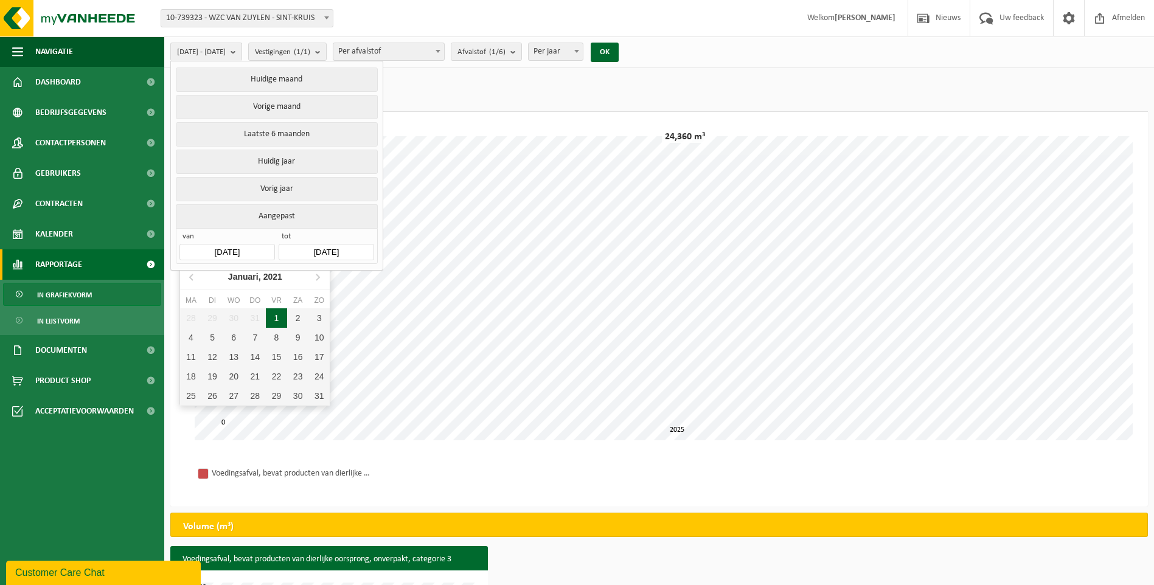
click at [282, 317] on div "1" at bounding box center [276, 317] width 21 height 19
type input "[DATE]"
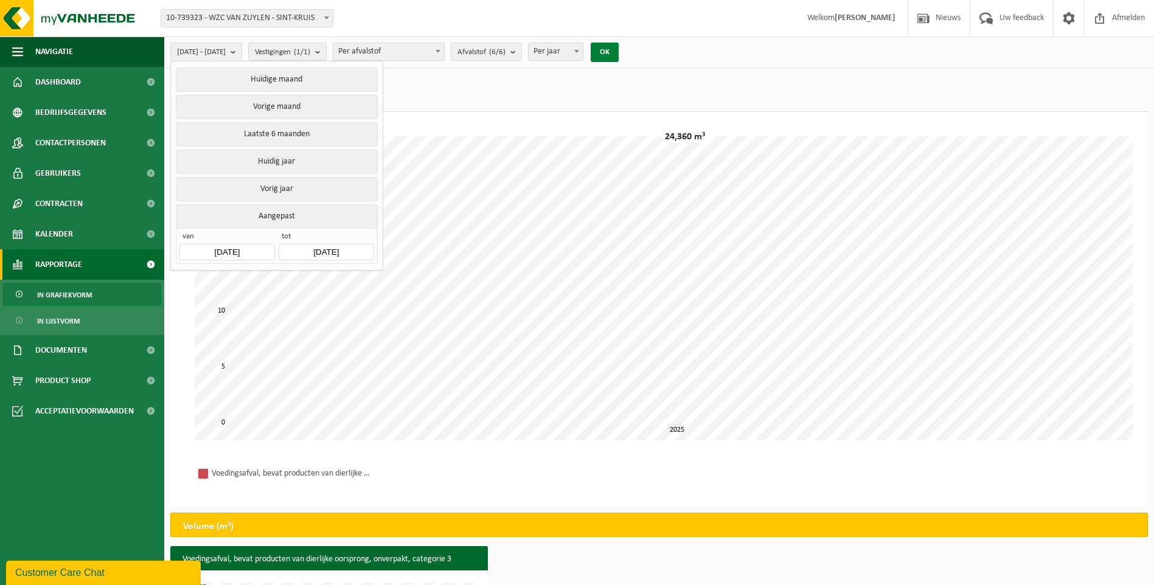
click at [619, 49] on button "OK" at bounding box center [605, 52] width 28 height 19
